Goal: Navigation & Orientation: Find specific page/section

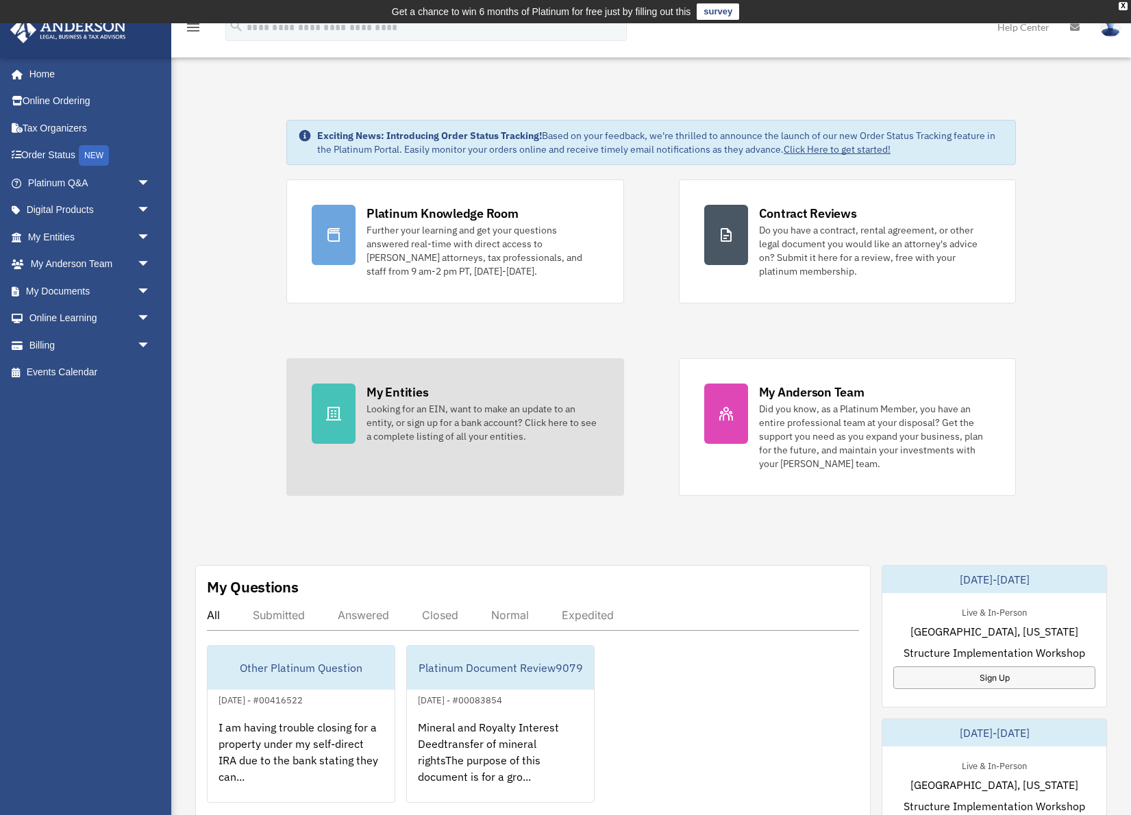
click at [343, 406] on div at bounding box center [334, 414] width 44 height 60
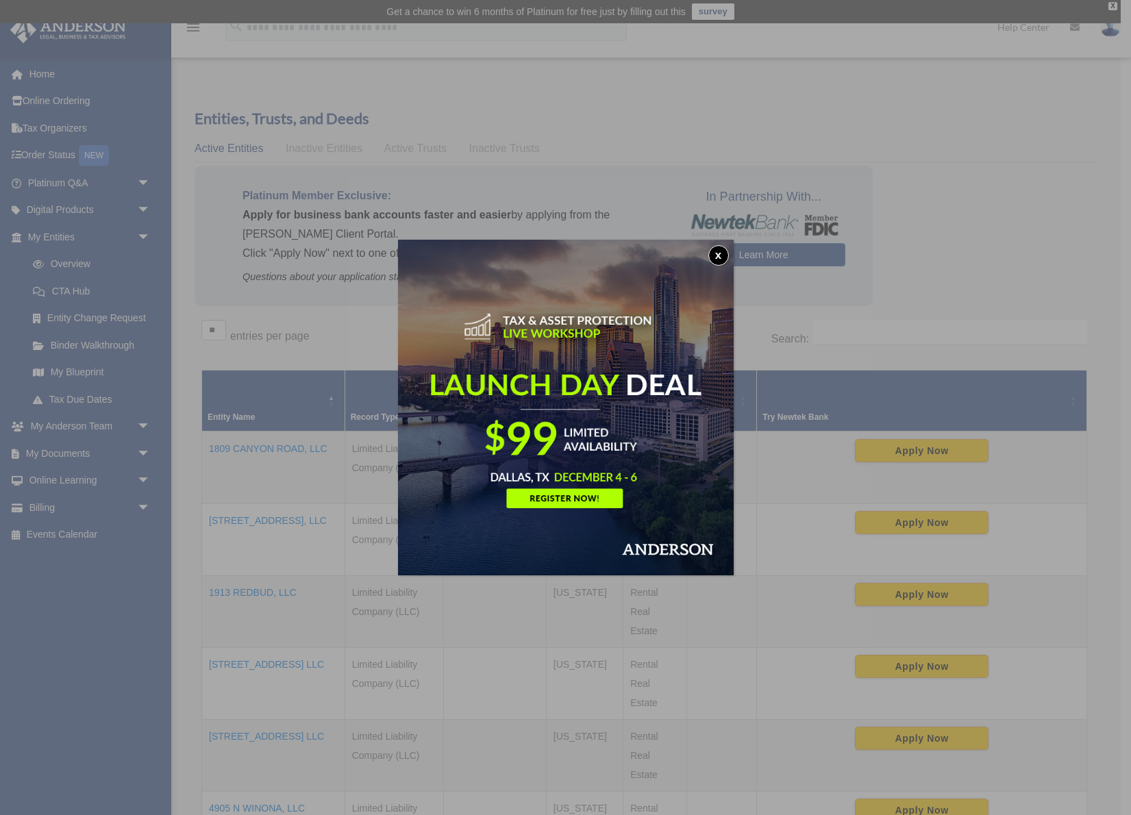
click at [717, 259] on button "x" at bounding box center [718, 255] width 21 height 21
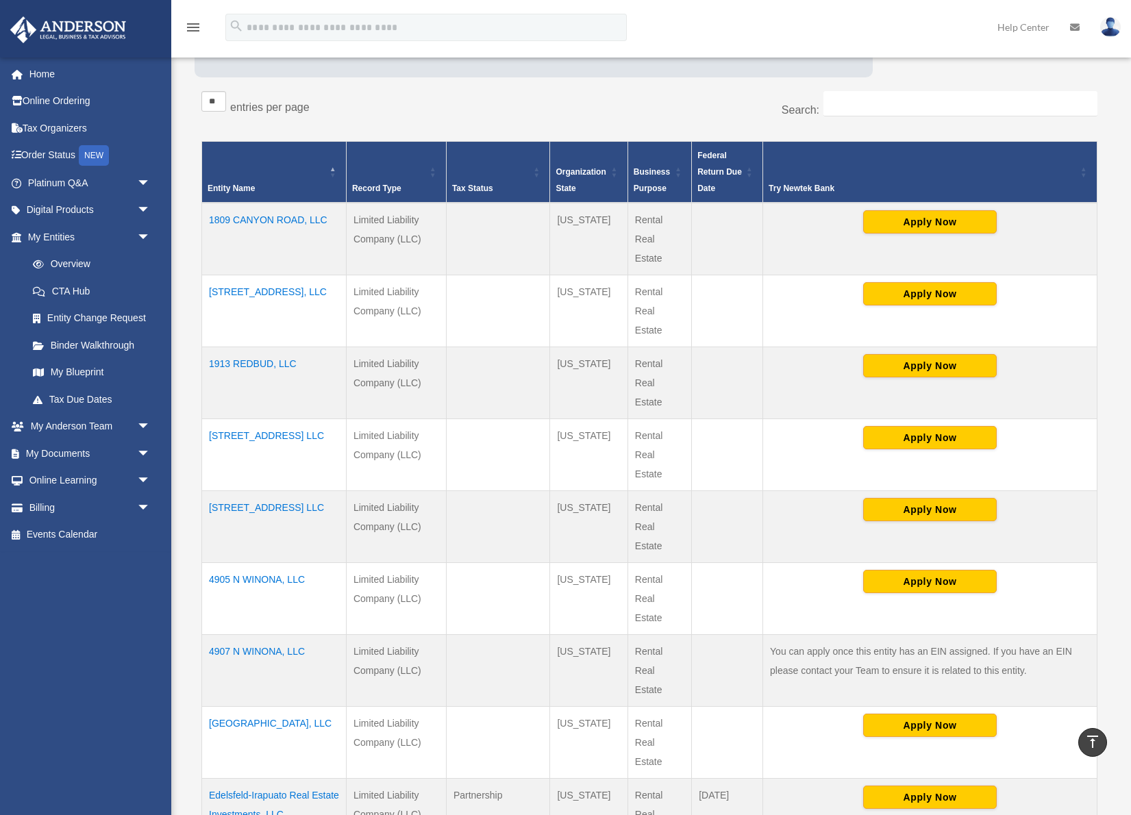
scroll to position [256, 0]
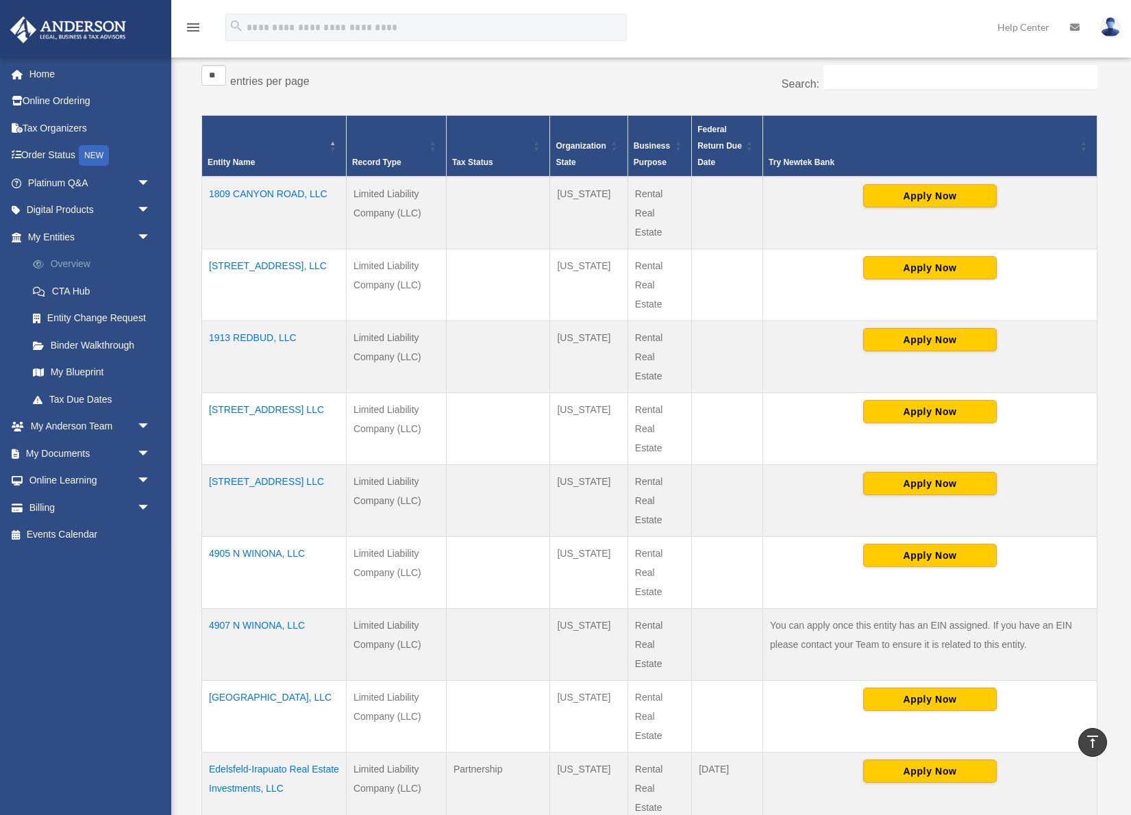
click at [70, 262] on link "Overview" at bounding box center [95, 264] width 152 height 27
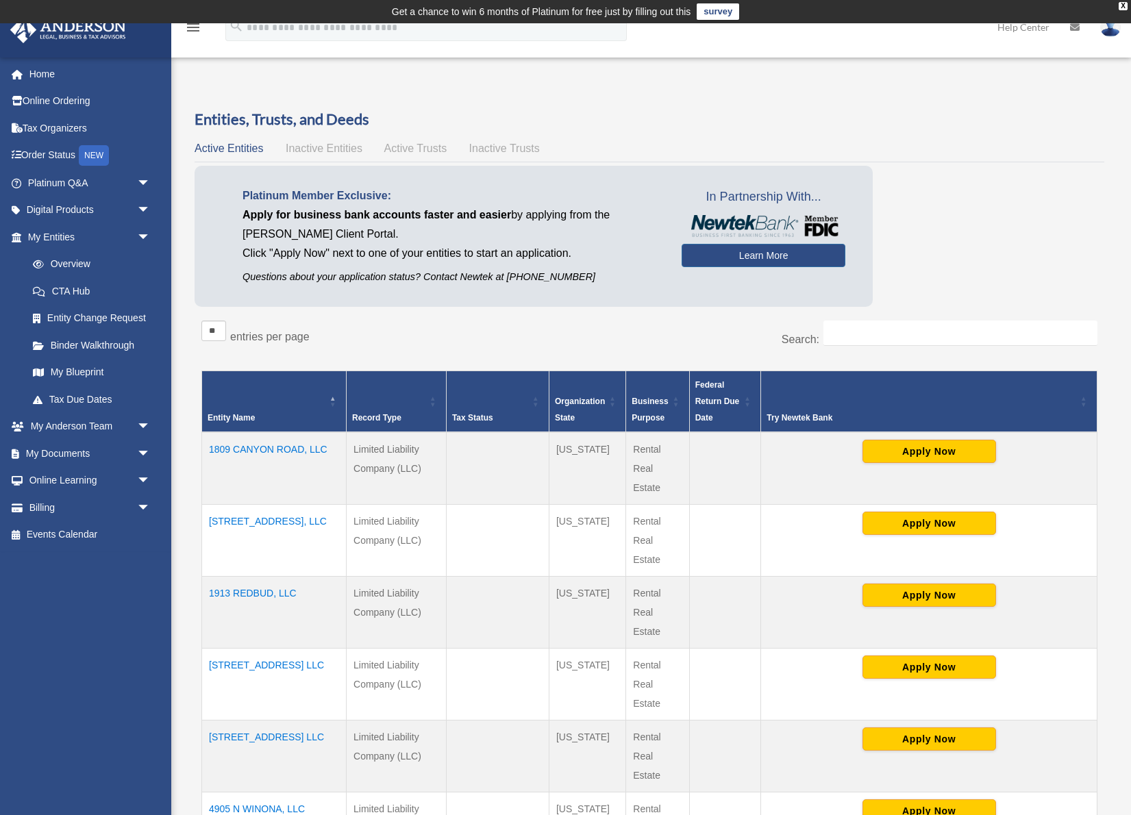
click at [399, 147] on span "Active Trusts" at bounding box center [415, 149] width 63 height 12
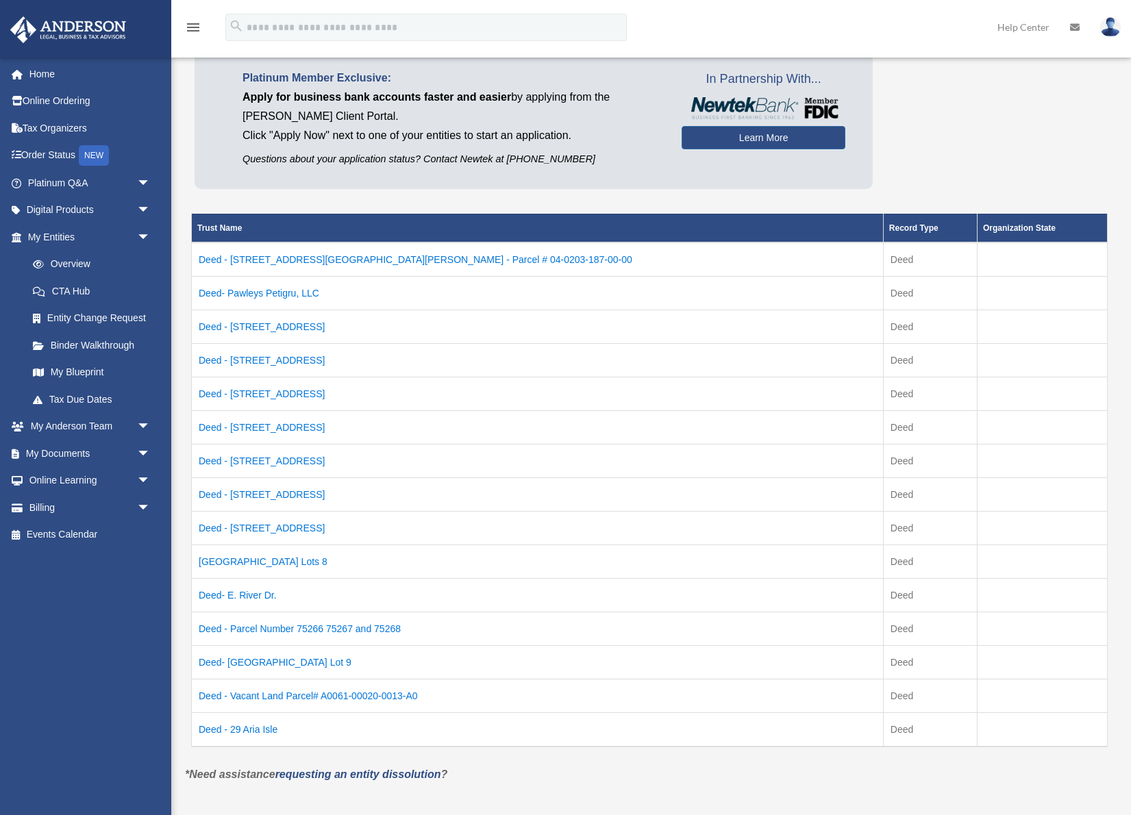
scroll to position [55, 0]
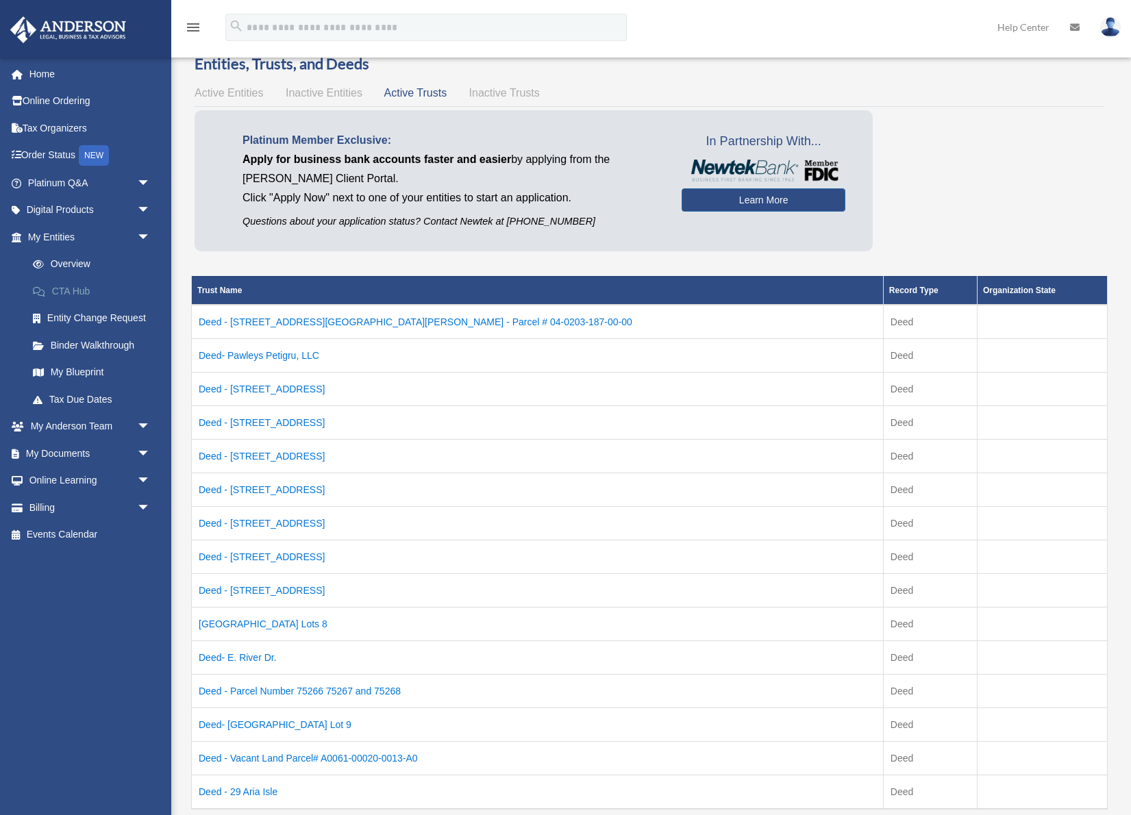
click at [82, 288] on link "CTA Hub" at bounding box center [95, 290] width 152 height 27
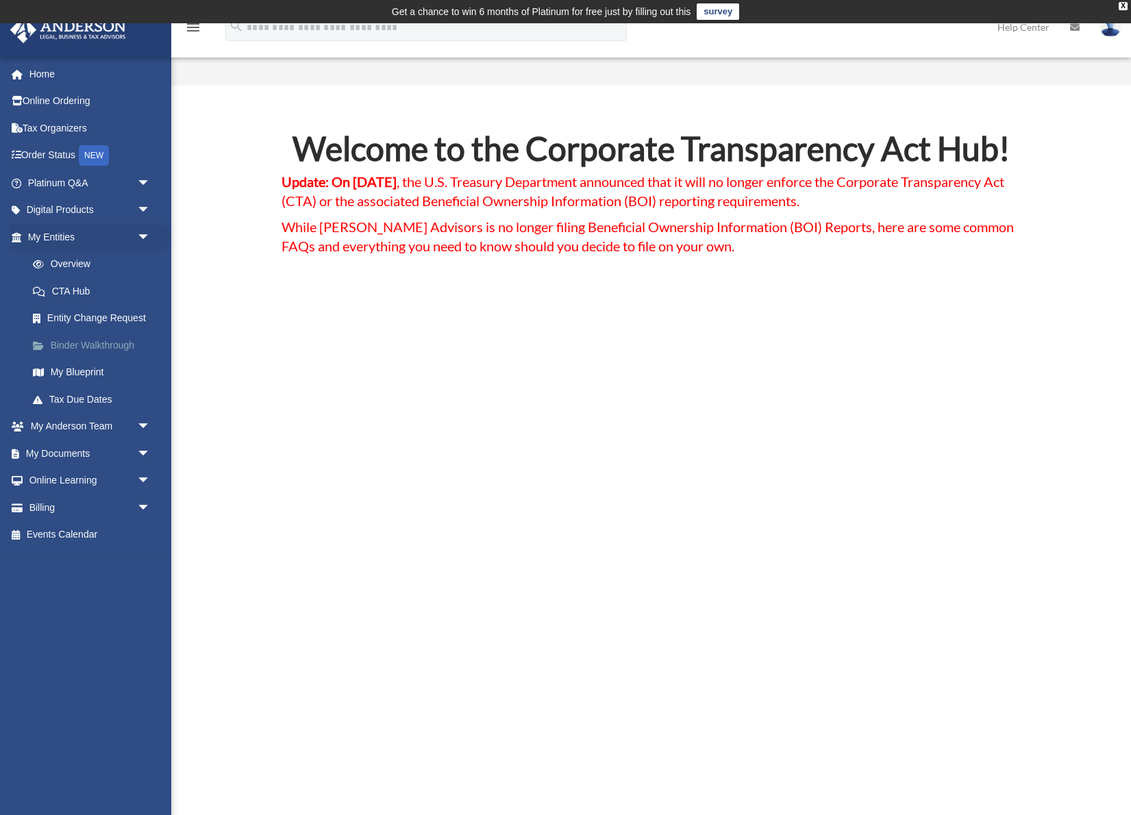
click at [86, 341] on link "Binder Walkthrough" at bounding box center [95, 345] width 152 height 27
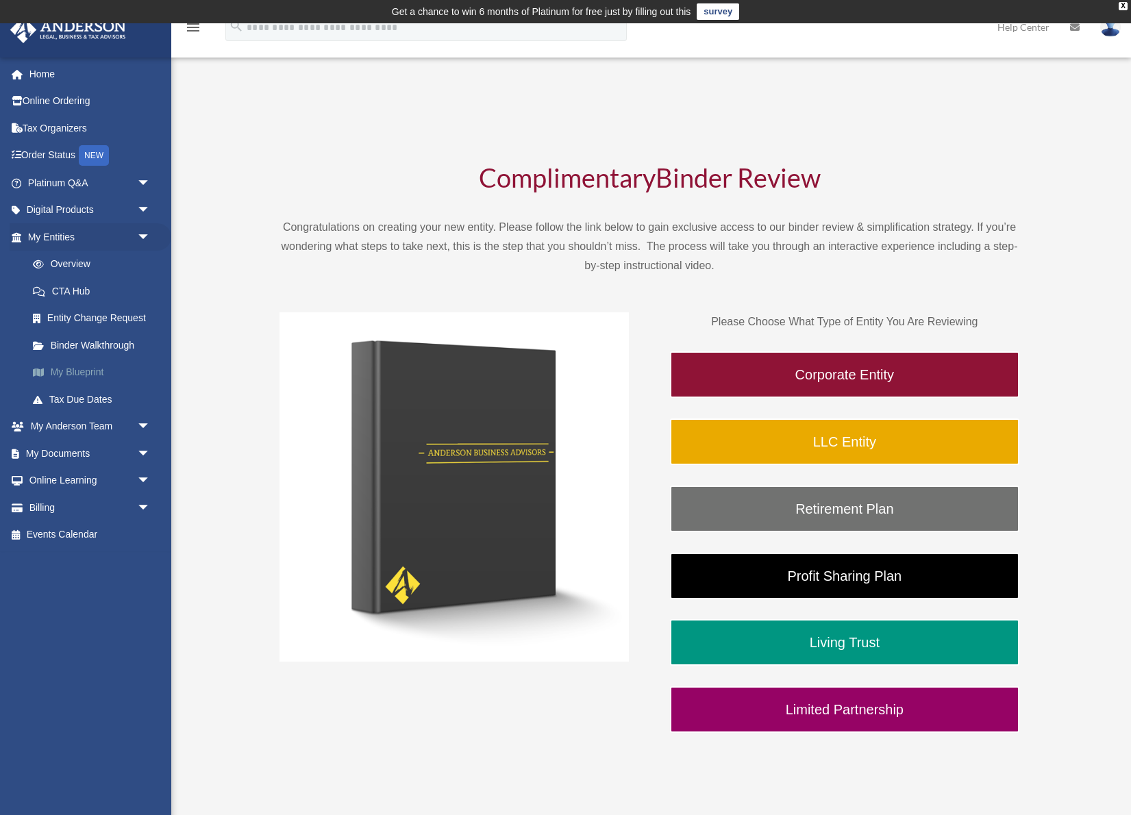
click at [88, 362] on link "My Blueprint" at bounding box center [95, 372] width 152 height 27
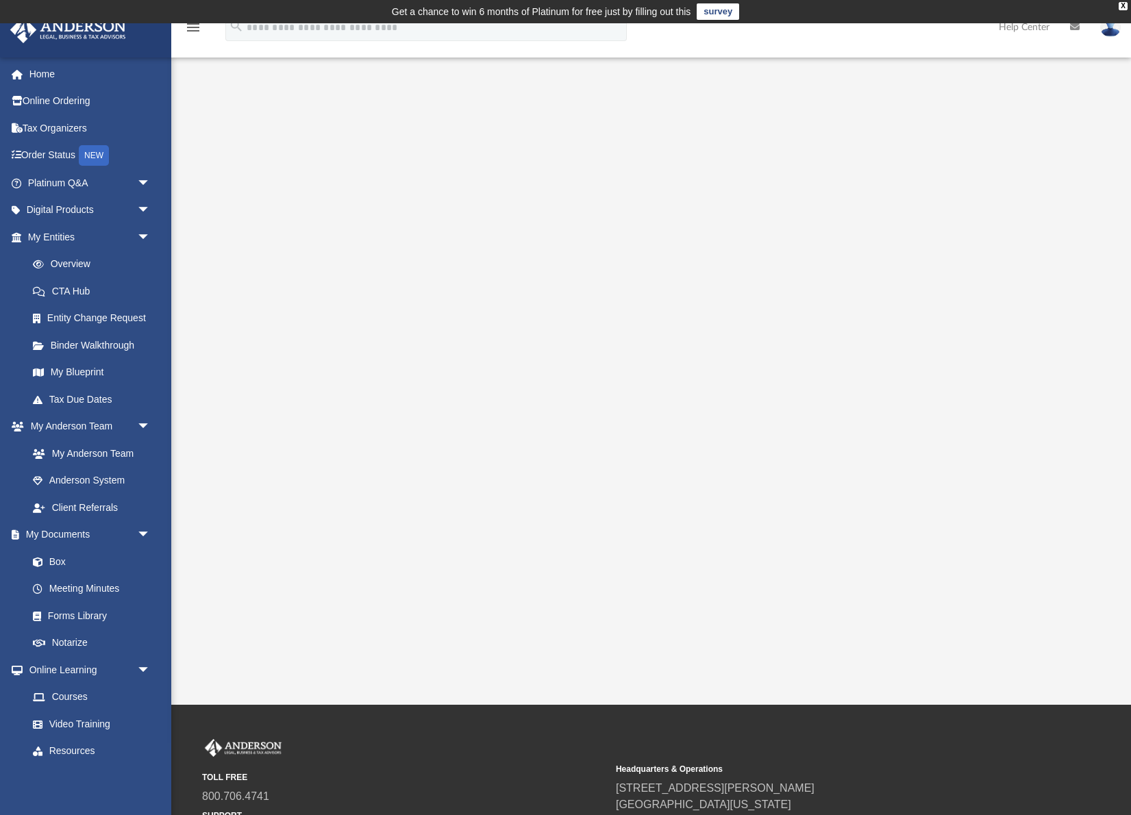
click at [253, 601] on div at bounding box center [651, 386] width 864 height 548
click at [406, 695] on div "App [EMAIL_ADDRESS][DOMAIN_NAME] Sign Out [PERSON_NAME][EMAIL_ADDRESS][DOMAIN_N…" at bounding box center [565, 364] width 1131 height 682
